Goal: Task Accomplishment & Management: Use online tool/utility

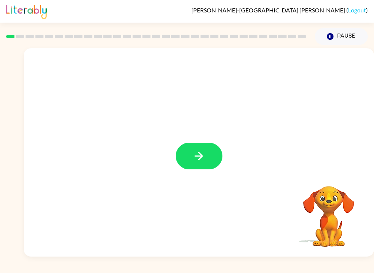
click at [193, 144] on button "button" at bounding box center [198, 156] width 47 height 27
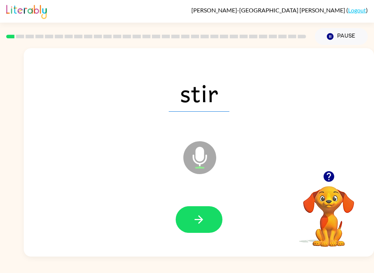
click at [207, 220] on button "button" at bounding box center [198, 219] width 47 height 27
click at [205, 225] on button "button" at bounding box center [198, 219] width 47 height 27
click at [210, 216] on button "button" at bounding box center [198, 219] width 47 height 27
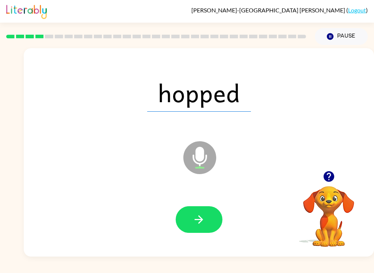
click at [201, 222] on icon "button" at bounding box center [198, 219] width 13 height 13
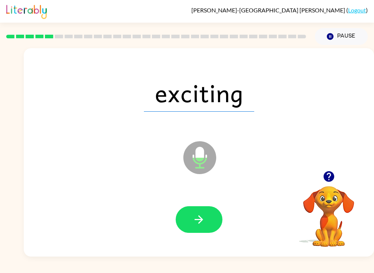
click at [206, 224] on button "button" at bounding box center [198, 219] width 47 height 27
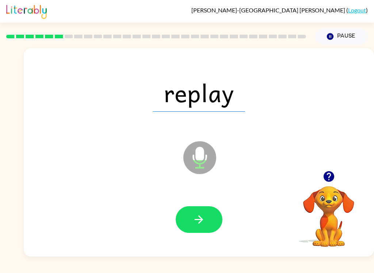
click at [198, 224] on icon "button" at bounding box center [198, 219] width 13 height 13
click at [208, 216] on button "button" at bounding box center [198, 219] width 47 height 27
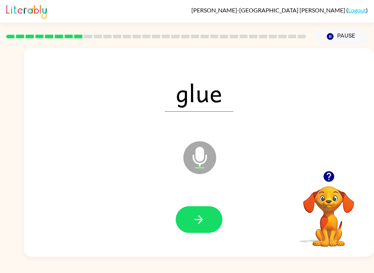
click at [199, 220] on icon "button" at bounding box center [198, 219] width 8 height 8
click at [202, 216] on icon "button" at bounding box center [198, 219] width 13 height 13
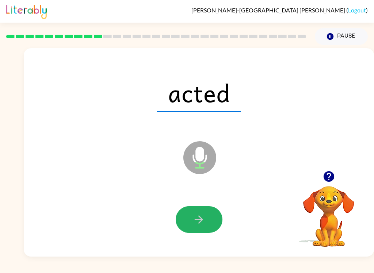
click at [206, 219] on button "button" at bounding box center [198, 219] width 47 height 27
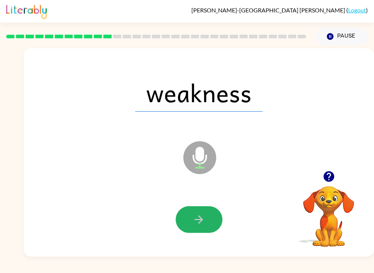
click at [315, 271] on div "[PERSON_NAME] ( Logout ) Pause Pause weakness Microphone The Microphone is here…" at bounding box center [187, 136] width 374 height 273
click at [204, 220] on icon "button" at bounding box center [198, 219] width 13 height 13
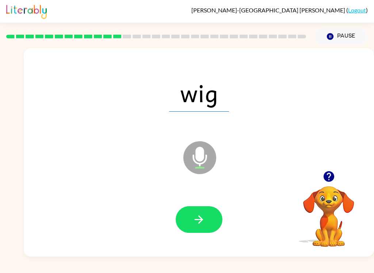
click at [200, 220] on icon "button" at bounding box center [198, 219] width 13 height 13
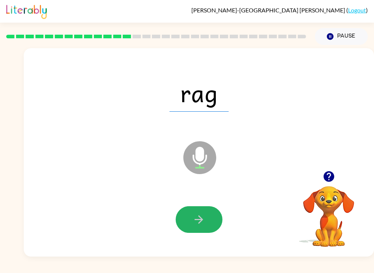
click at [207, 218] on button "button" at bounding box center [198, 219] width 47 height 27
click at [199, 225] on icon "button" at bounding box center [198, 219] width 13 height 13
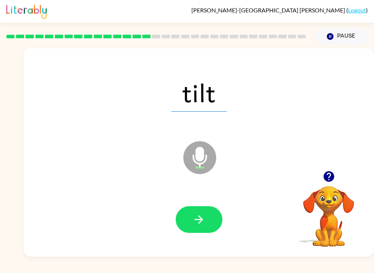
click at [212, 216] on button "button" at bounding box center [198, 219] width 47 height 27
click at [204, 221] on icon "button" at bounding box center [198, 219] width 13 height 13
click at [202, 216] on icon "button" at bounding box center [198, 219] width 13 height 13
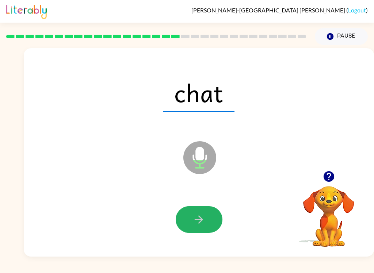
click at [200, 214] on icon "button" at bounding box center [198, 219] width 13 height 13
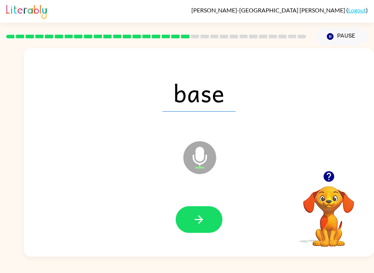
click at [206, 216] on button "button" at bounding box center [198, 219] width 47 height 27
click at [201, 225] on icon "button" at bounding box center [198, 219] width 13 height 13
click at [204, 219] on icon "button" at bounding box center [198, 219] width 13 height 13
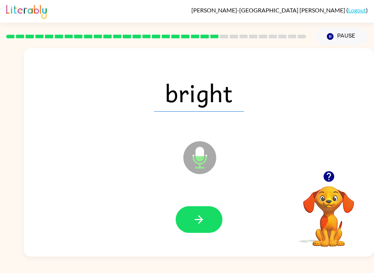
click at [202, 220] on icon "button" at bounding box center [198, 219] width 8 height 8
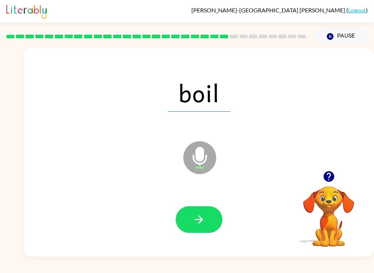
click at [202, 217] on icon "button" at bounding box center [198, 219] width 13 height 13
click at [189, 216] on button "button" at bounding box center [198, 219] width 47 height 27
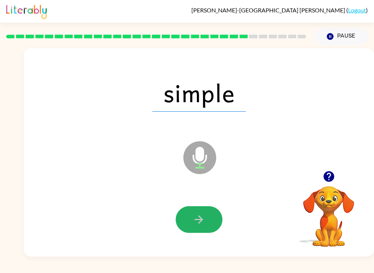
click at [203, 214] on icon "button" at bounding box center [198, 219] width 13 height 13
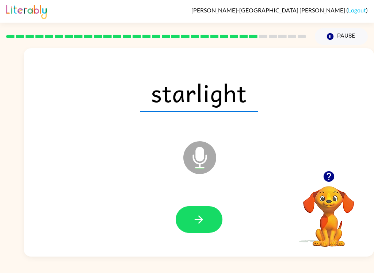
click at [204, 220] on icon "button" at bounding box center [198, 219] width 13 height 13
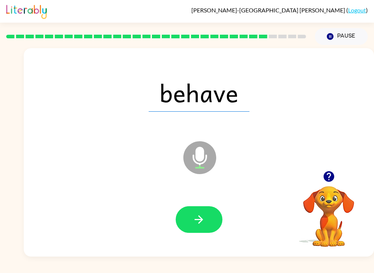
click at [200, 215] on icon "button" at bounding box center [198, 219] width 13 height 13
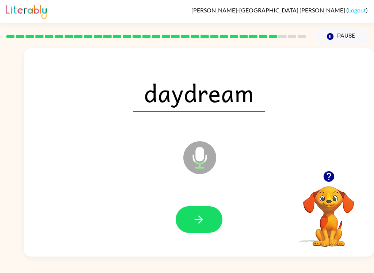
click at [200, 211] on button "button" at bounding box center [198, 219] width 47 height 27
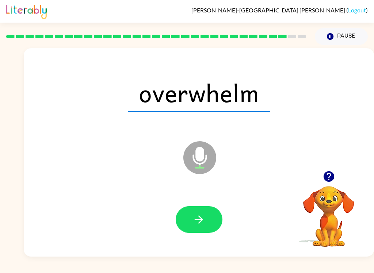
click at [208, 213] on button "button" at bounding box center [198, 219] width 47 height 27
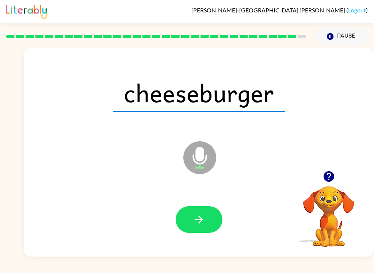
click at [199, 218] on icon "button" at bounding box center [198, 219] width 13 height 13
